Goal: Book appointment/travel/reservation

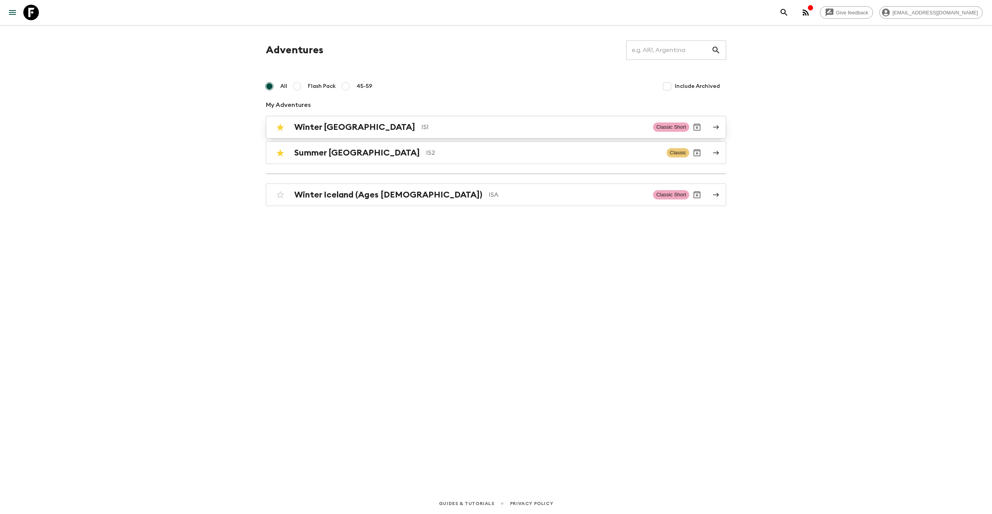
click at [348, 127] on h2 "Winter [GEOGRAPHIC_DATA]" at bounding box center [354, 127] width 121 height 10
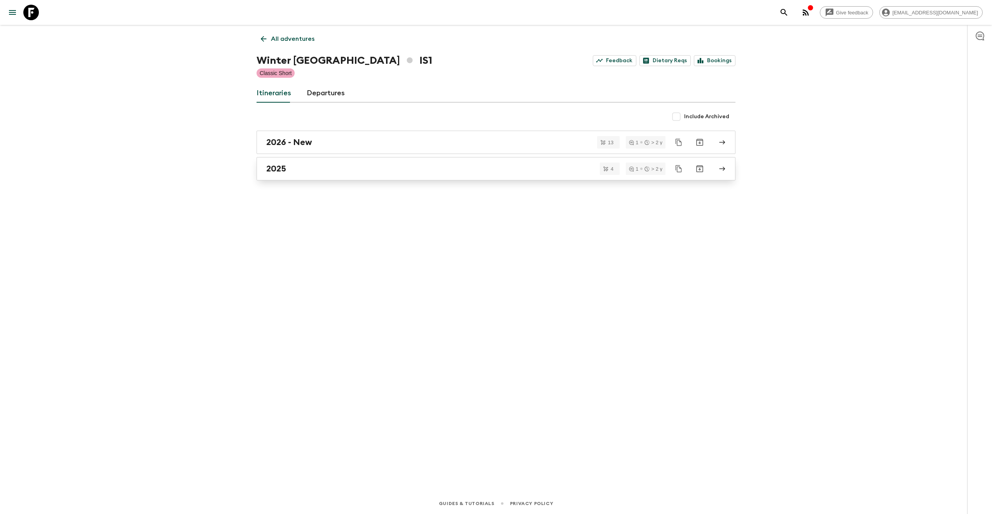
click at [304, 167] on div "2025" at bounding box center [488, 169] width 445 height 10
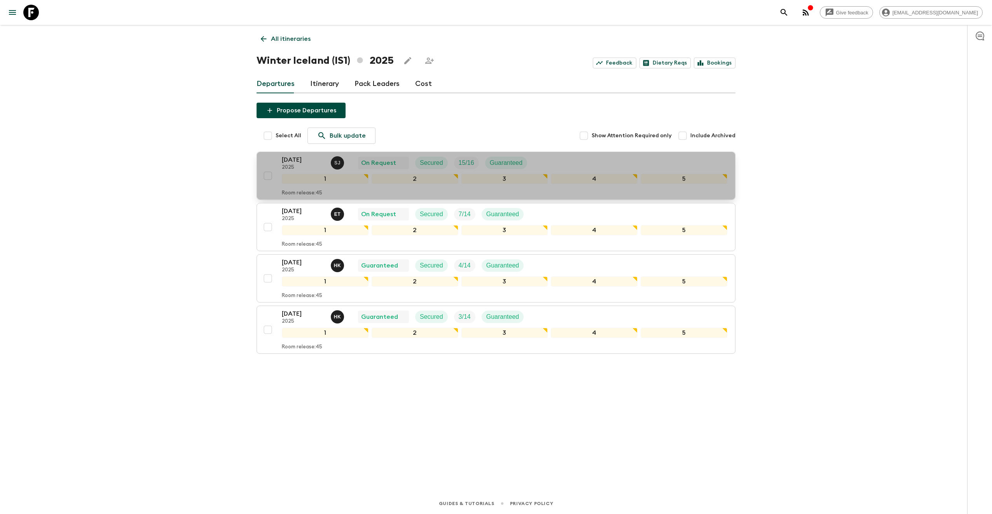
click at [304, 163] on p "[DATE]" at bounding box center [303, 159] width 43 height 9
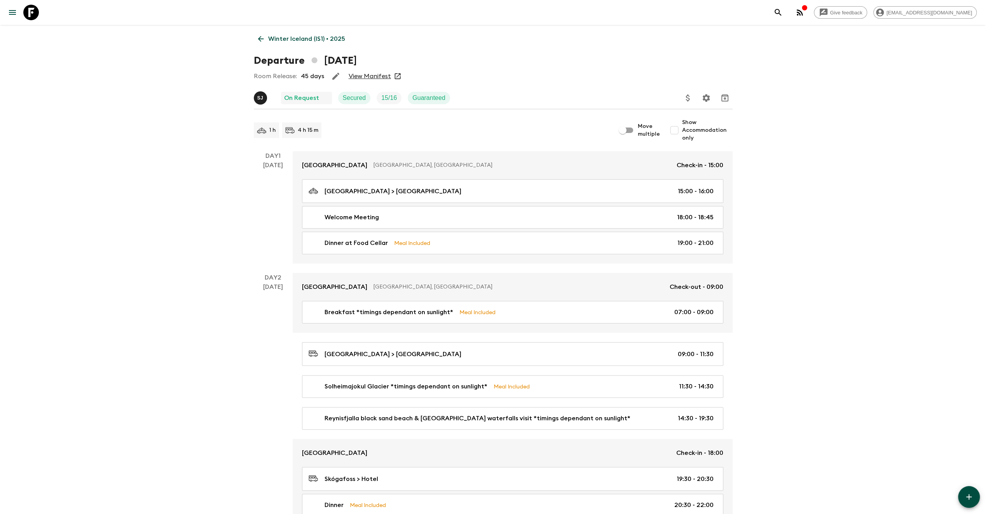
click at [383, 76] on link "View Manifest" at bounding box center [370, 76] width 42 height 8
